Goal: Browse casually

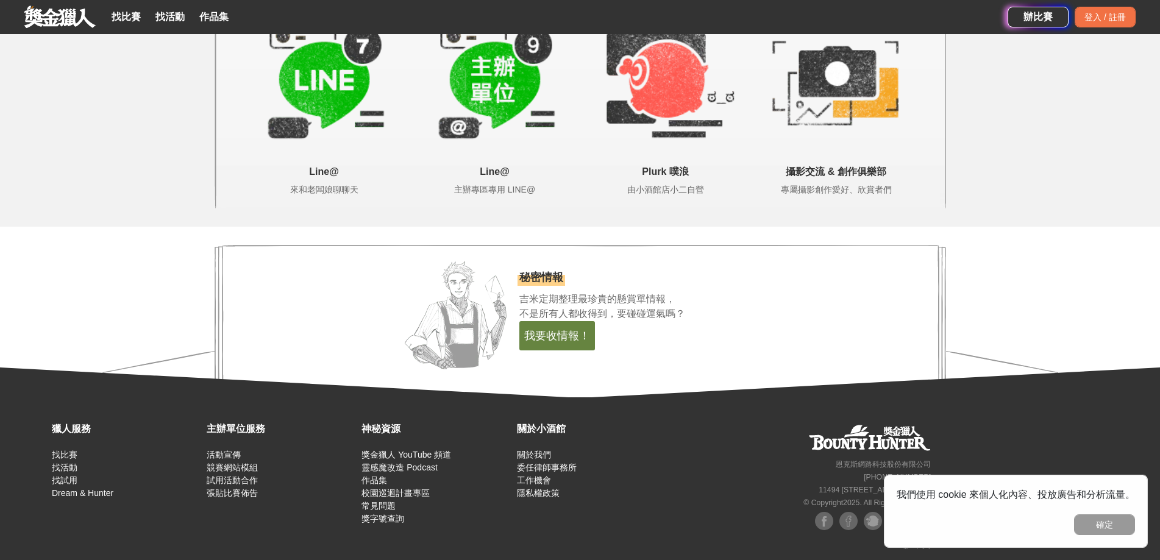
scroll to position [2579, 0]
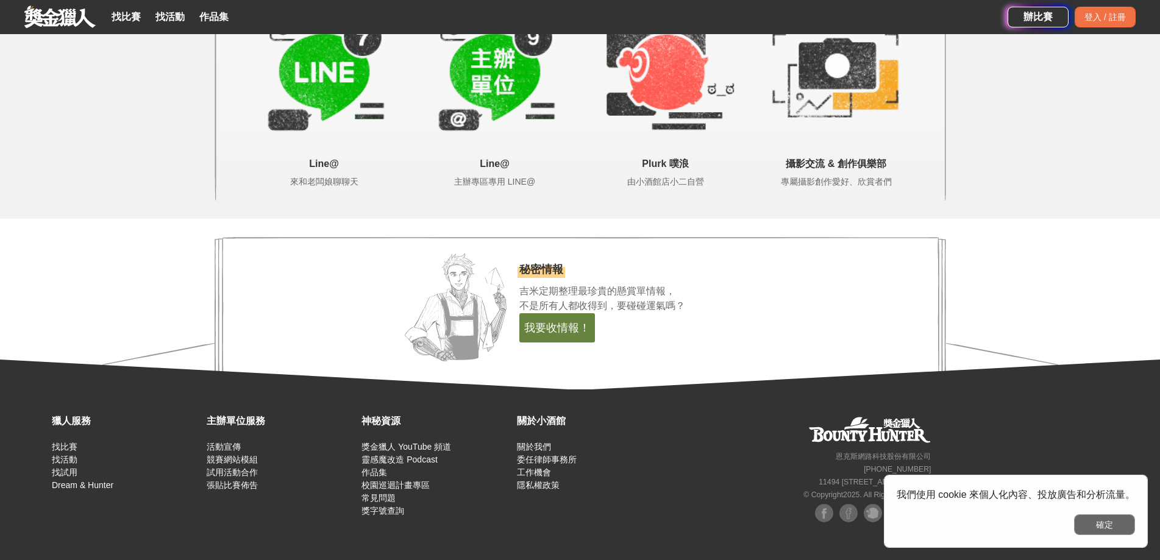
click at [1109, 523] on button "確定" at bounding box center [1104, 525] width 61 height 21
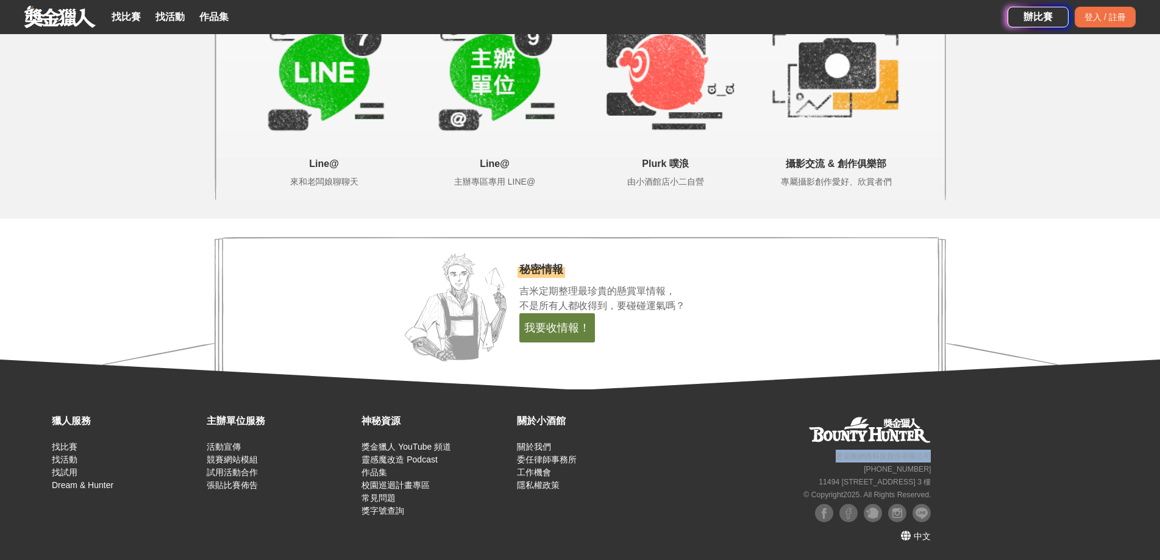
drag, startPoint x: 831, startPoint y: 456, endPoint x: 939, endPoint y: 452, distance: 108.6
click at [939, 452] on div "獵人服務 找比賽 找活動 找試用 Dream & Hunter 主辦單位服務 活動宣傳 競賽網站模組 試用活動合作 張貼比賽佈告 神秘資源 獎金獵人 YouT…" at bounding box center [580, 475] width 1160 height 171
copy small "恩克斯網路科技股份有限公司"
click at [1012, 449] on div "獵人服務 找比賽 找活動 找試用 Dream & Hunter 主辦單位服務 活動宣傳 競賽網站模組 試用活動合作 張貼比賽佈告 神秘資源 獎金獵人 YouT…" at bounding box center [580, 475] width 1160 height 171
drag, startPoint x: 823, startPoint y: 495, endPoint x: 912, endPoint y: 493, distance: 89.1
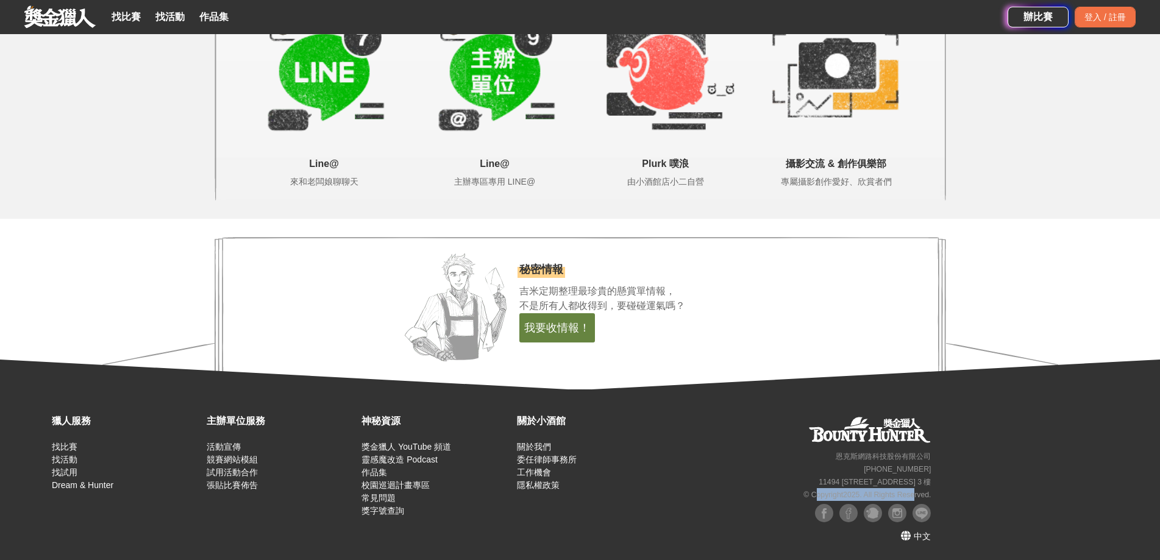
click at [912, 493] on small "© Copyright 2025 . All Rights Reserved." at bounding box center [867, 495] width 127 height 9
click at [1028, 468] on div "獵人服務 找比賽 找活動 找試用 Dream & Hunter 主辦單位服務 活動宣傳 競賽網站模組 試用活動合作 張貼比賽佈告 神秘資源 獎金獵人 YouT…" at bounding box center [580, 475] width 1160 height 171
